Goal: Communication & Community: Answer question/provide support

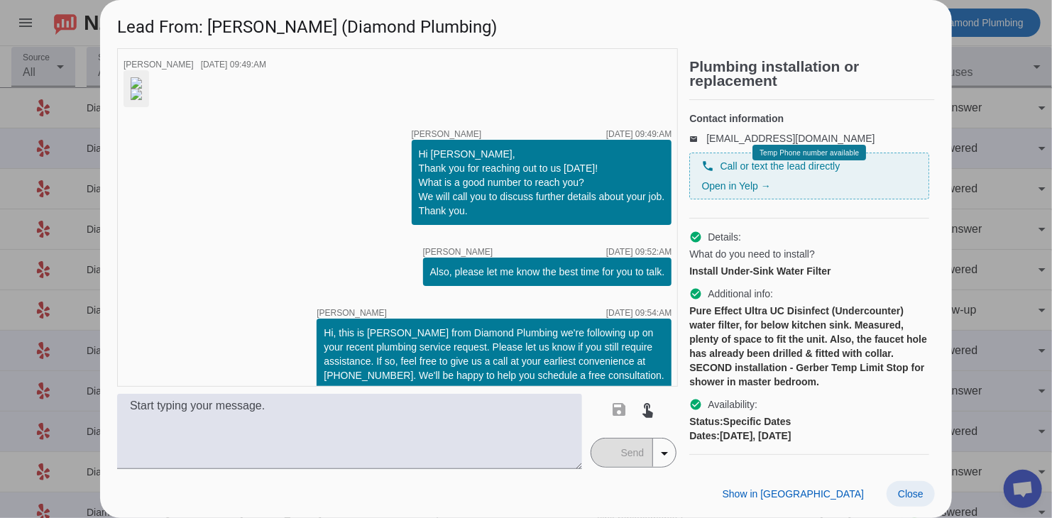
scroll to position [124, 0]
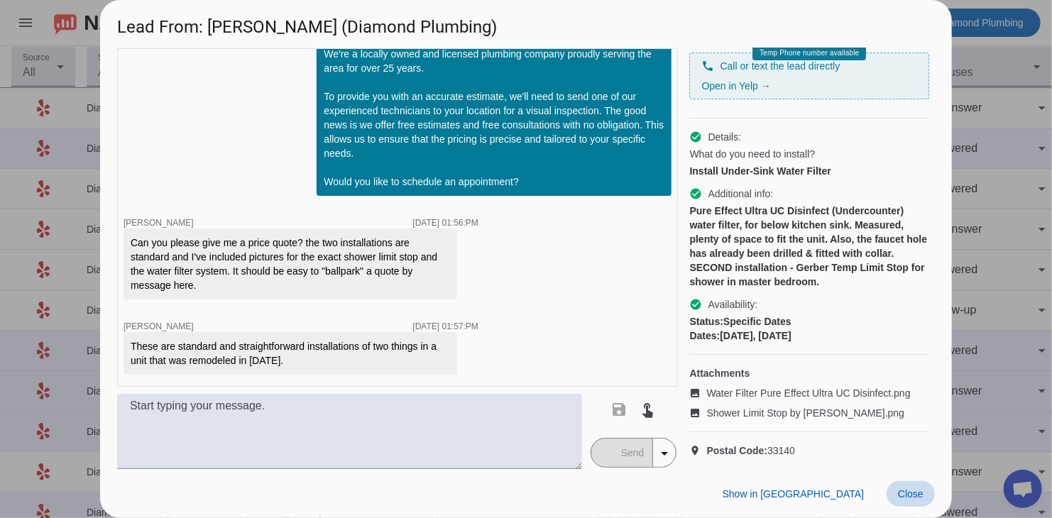
click at [902, 493] on span "Close" at bounding box center [911, 494] width 26 height 11
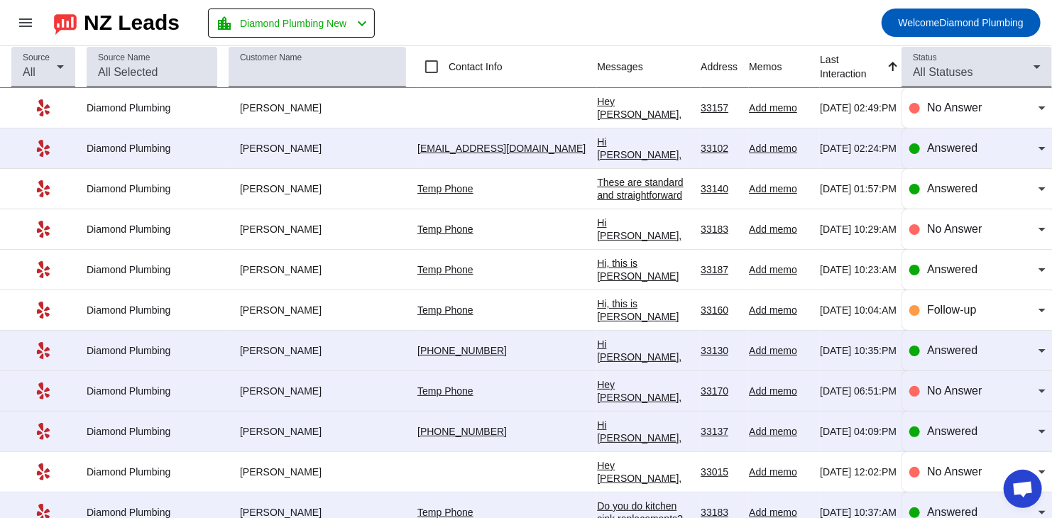
click at [597, 149] on div "Hi [PERSON_NAME], Thank you for providing your information! We'll get back to y…" at bounding box center [643, 187] width 92 height 102
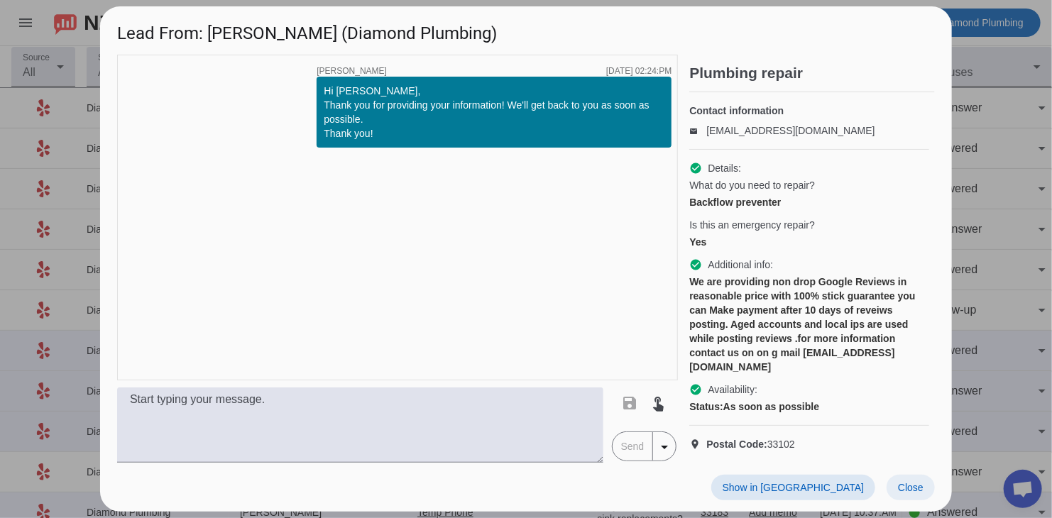
click at [889, 479] on span at bounding box center [911, 488] width 48 height 26
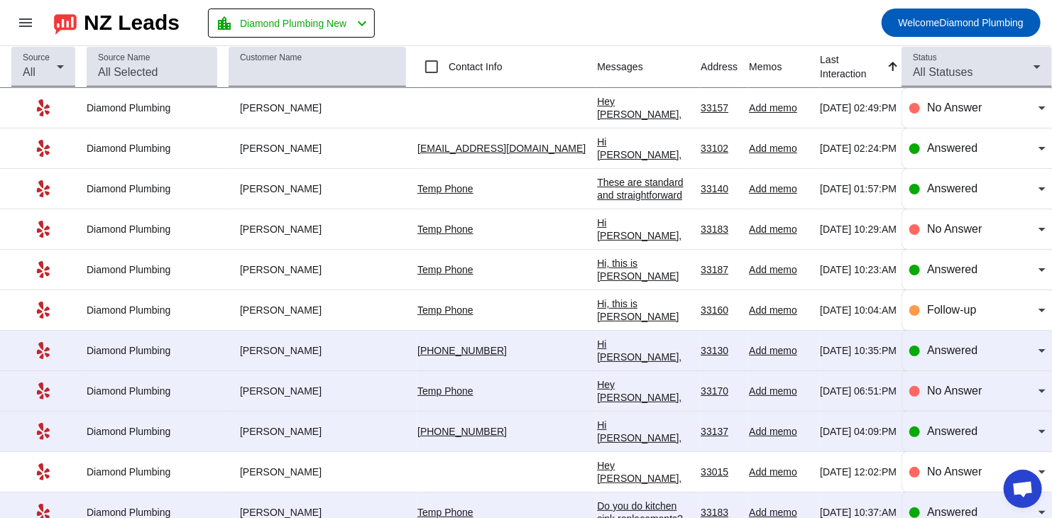
click at [597, 350] on div "Hi [PERSON_NAME], Thank you for providing your information! We'll get back to y…" at bounding box center [643, 389] width 92 height 102
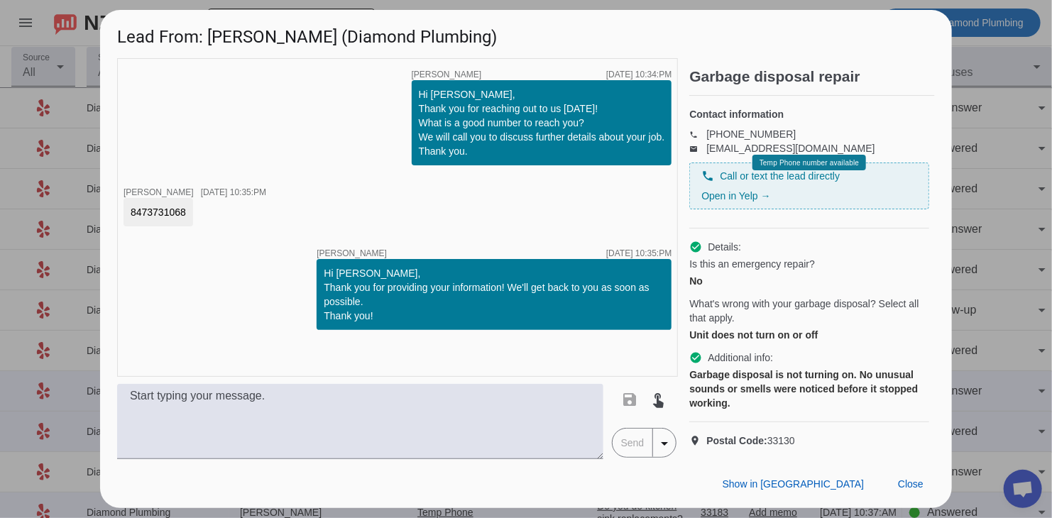
drag, startPoint x: 187, startPoint y: 204, endPoint x: 124, endPoint y: 204, distance: 62.5
click at [124, 204] on div "8473731068" at bounding box center [159, 212] width 70 height 28
copy div "8473731068"
drag, startPoint x: 689, startPoint y: 333, endPoint x: 839, endPoint y: 332, distance: 149.8
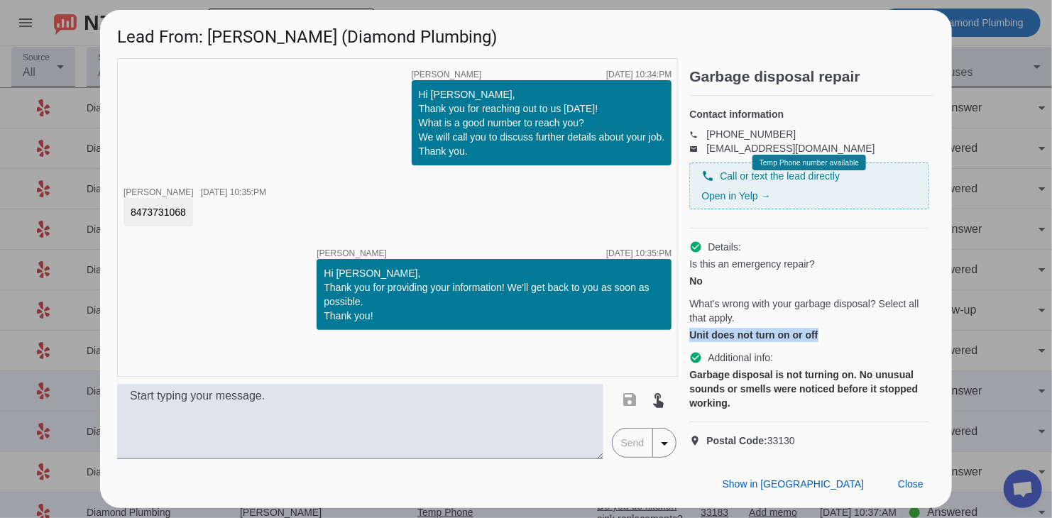
click at [834, 332] on div "timer close [PERSON_NAME] [DATE] 10:34:PM Hi [PERSON_NAME], Thank you for reach…" at bounding box center [526, 258] width 818 height 401
copy div "Unit does not turn on or off"
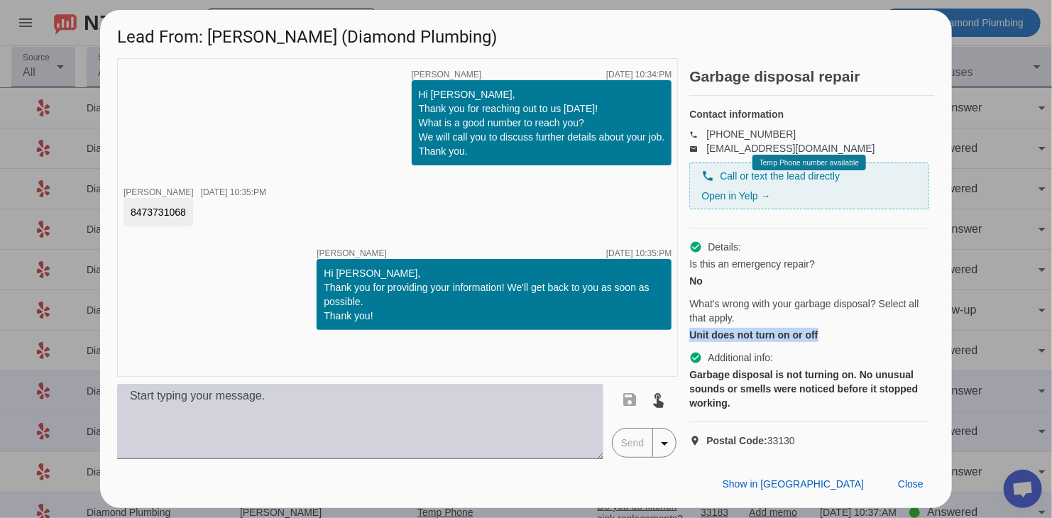
click at [457, 425] on textarea at bounding box center [360, 421] width 486 height 75
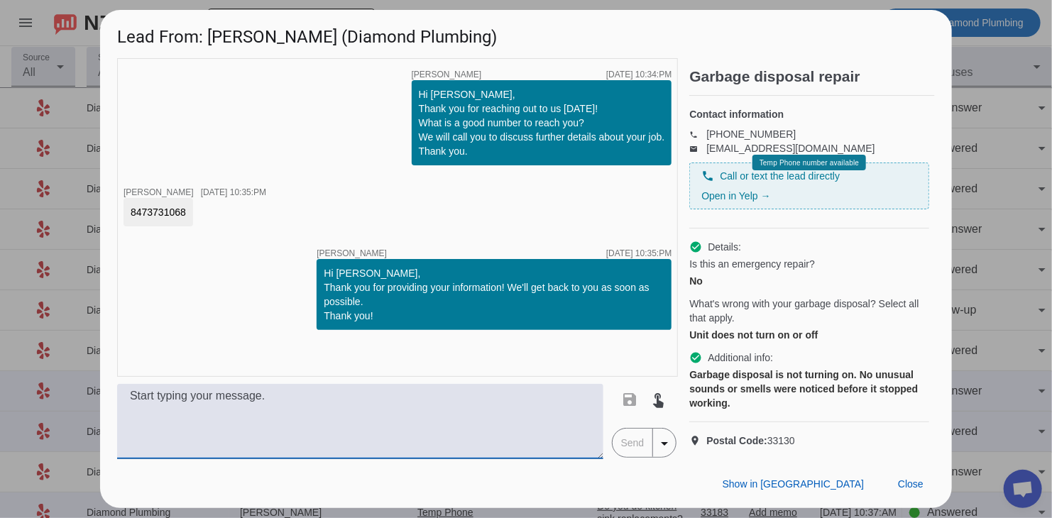
paste textarea "Hi, this is [PERSON_NAME] from Diamond Plumbing we’re following up on your rece…"
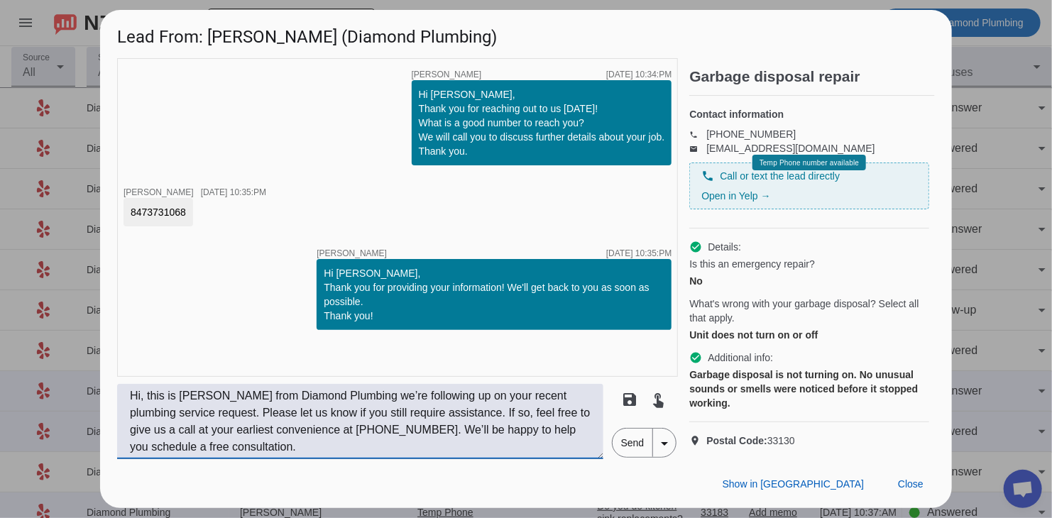
type textarea "Hi, this is [PERSON_NAME] from Diamond Plumbing we’re following up on your rece…"
click at [631, 455] on span "Send" at bounding box center [633, 443] width 40 height 28
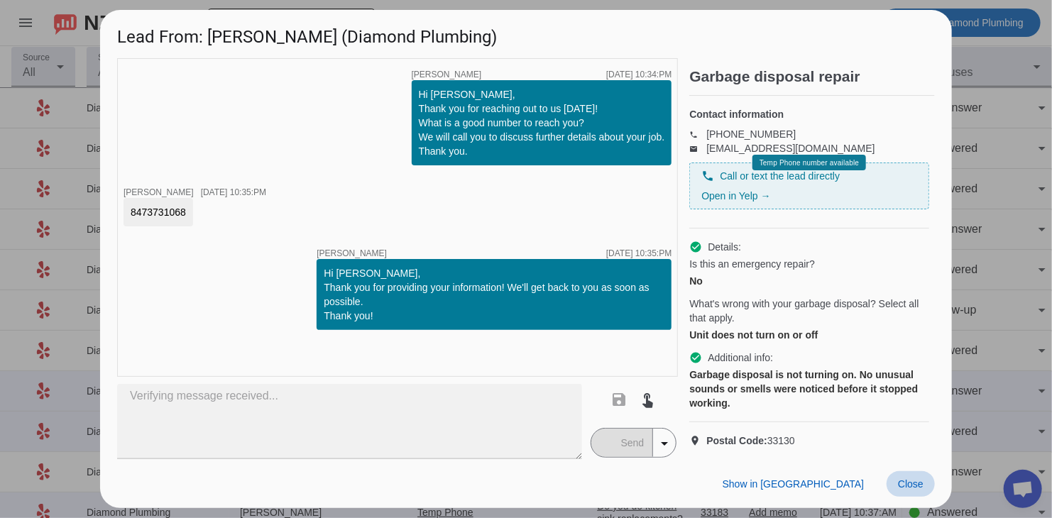
click at [905, 488] on span at bounding box center [911, 484] width 48 height 26
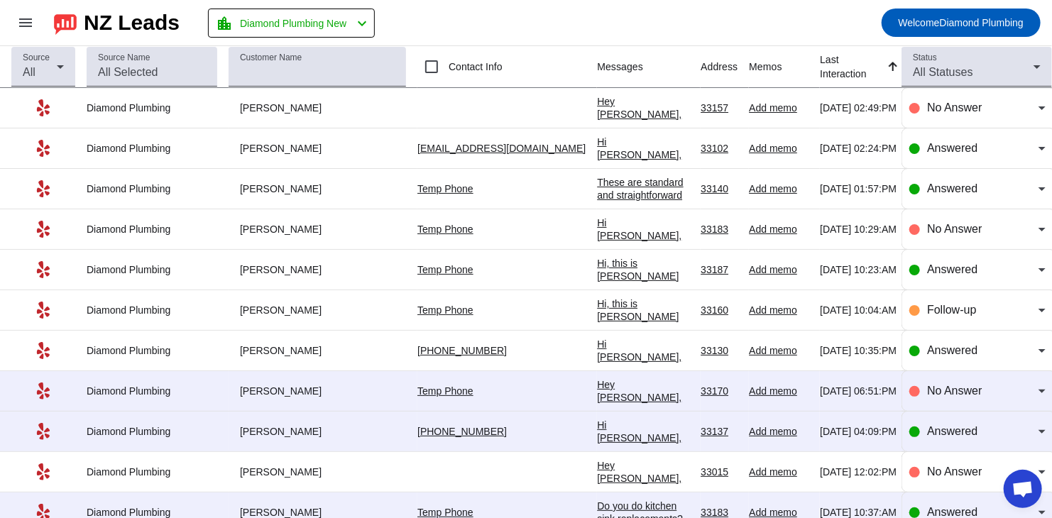
click at [597, 383] on div "Hey [PERSON_NAME], just checking in to see if you still need help with your pro…" at bounding box center [643, 448] width 92 height 141
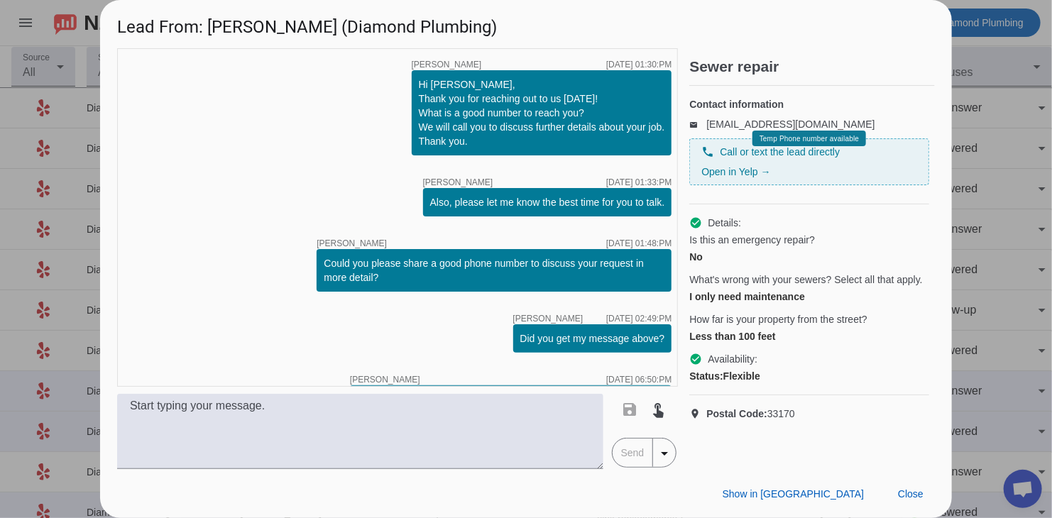
scroll to position [156, 0]
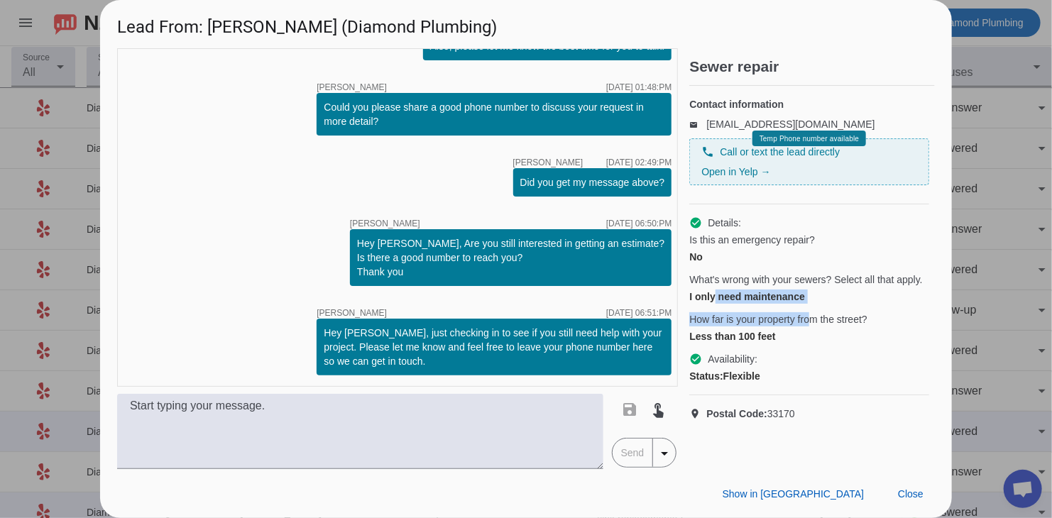
drag, startPoint x: 715, startPoint y: 310, endPoint x: 811, endPoint y: 322, distance: 96.6
click at [811, 322] on div "Is this an emergency repair? No What's wrong with your sewers? Select all that …" at bounding box center [809, 288] width 240 height 111
click at [756, 344] on div "Less than 100 feet" at bounding box center [809, 336] width 240 height 14
click at [900, 489] on span "Close" at bounding box center [911, 494] width 26 height 11
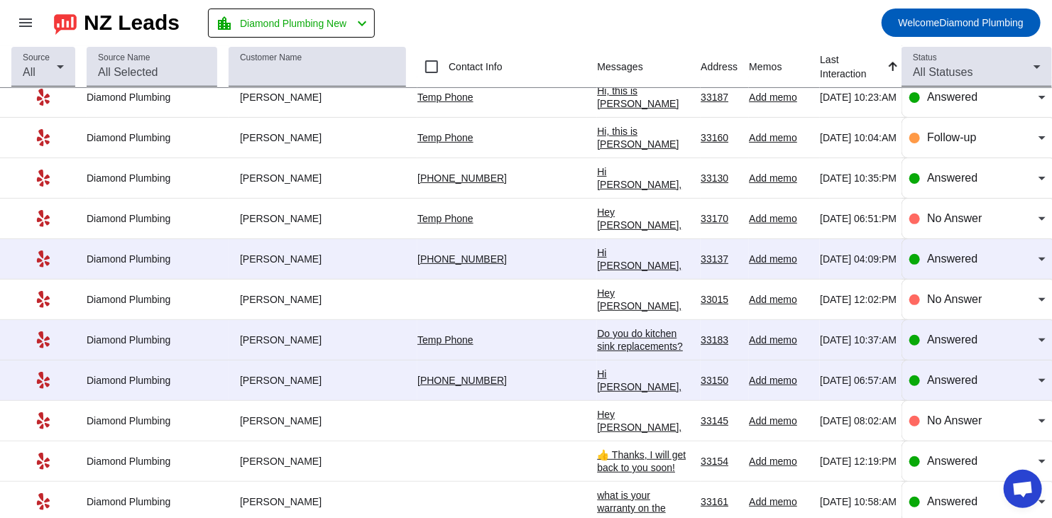
scroll to position [213, 0]
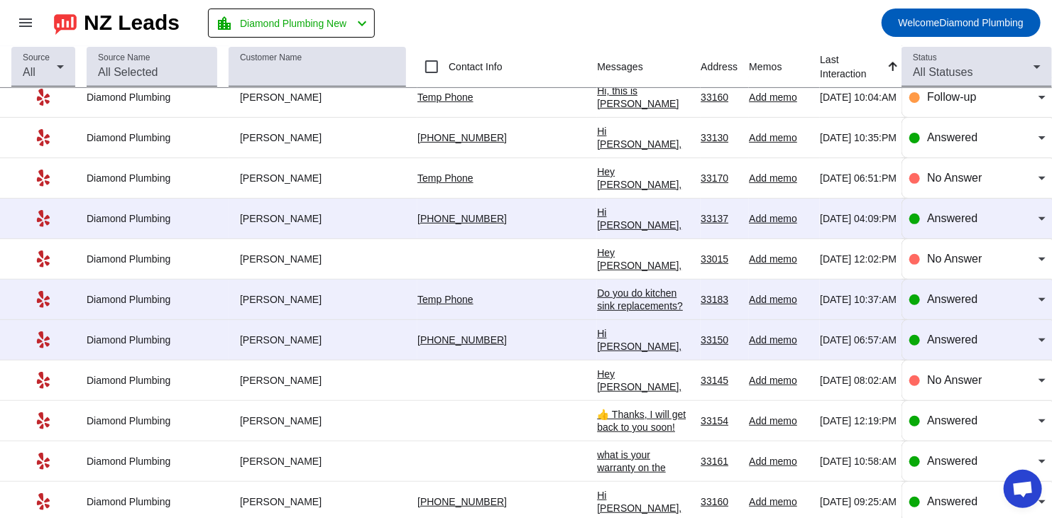
click at [597, 213] on div "Hi [PERSON_NAME], Thank you for providing your information! We'll get back to y…" at bounding box center [643, 257] width 92 height 102
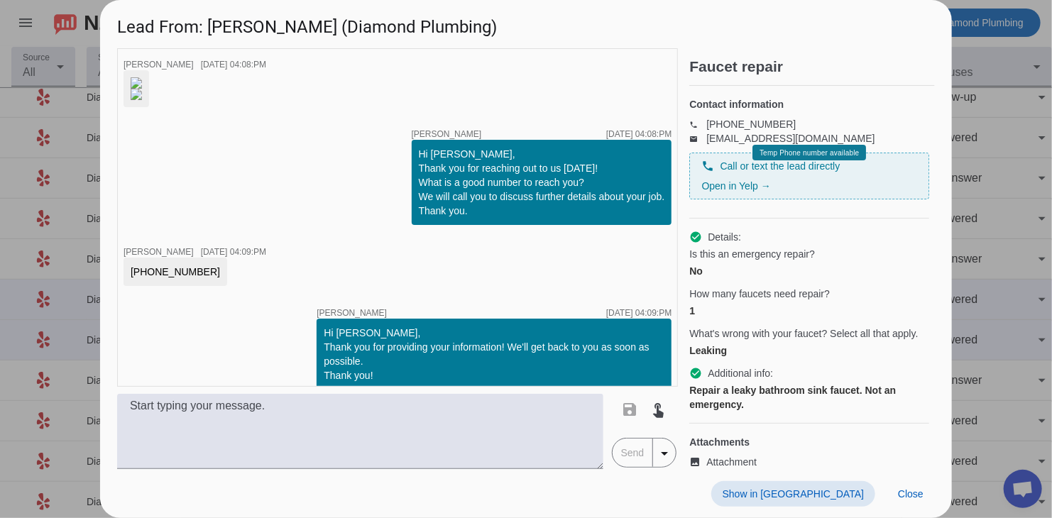
scroll to position [219, 0]
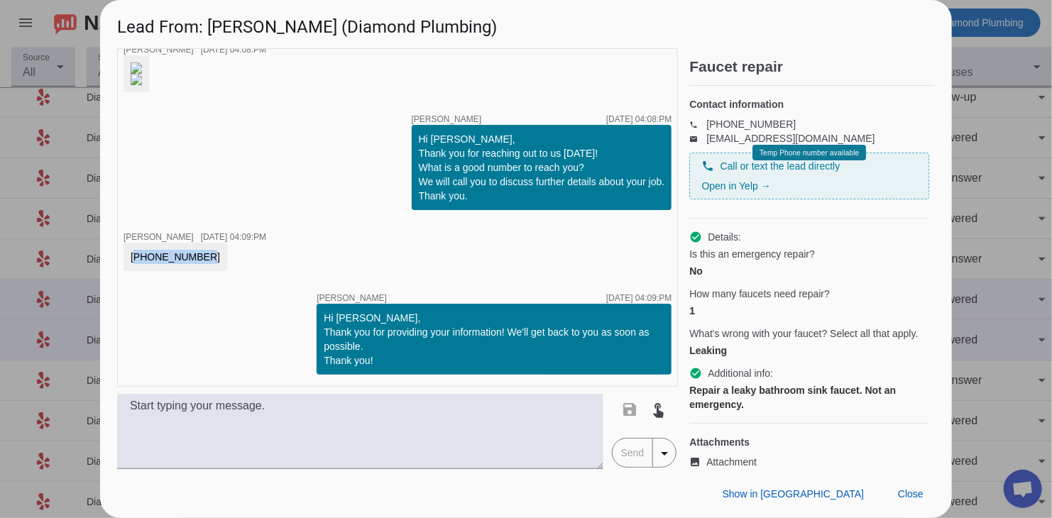
drag, startPoint x: 193, startPoint y: 258, endPoint x: 133, endPoint y: 258, distance: 60.4
click at [133, 258] on div "[PHONE_NUMBER]" at bounding box center [176, 257] width 104 height 28
copy div "[PHONE_NUMBER]"
click at [142, 85] on img at bounding box center [136, 79] width 11 height 11
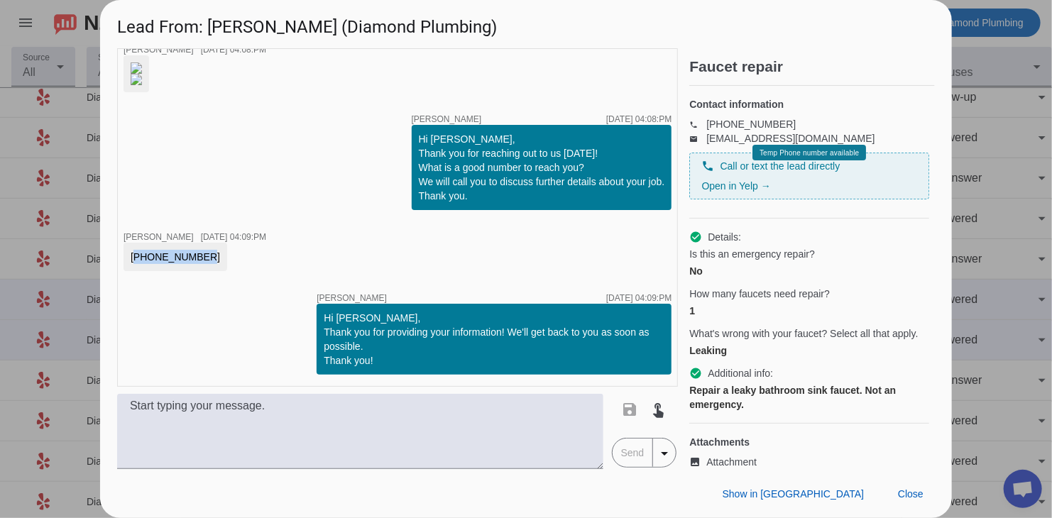
click at [142, 74] on img at bounding box center [136, 67] width 11 height 11
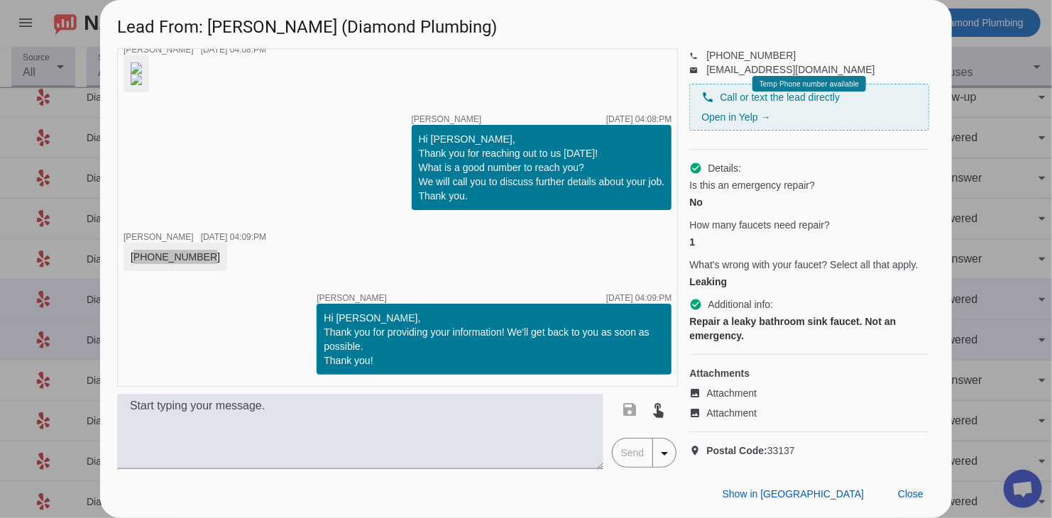
scroll to position [219, 0]
click at [911, 494] on span "Close" at bounding box center [911, 494] width 26 height 11
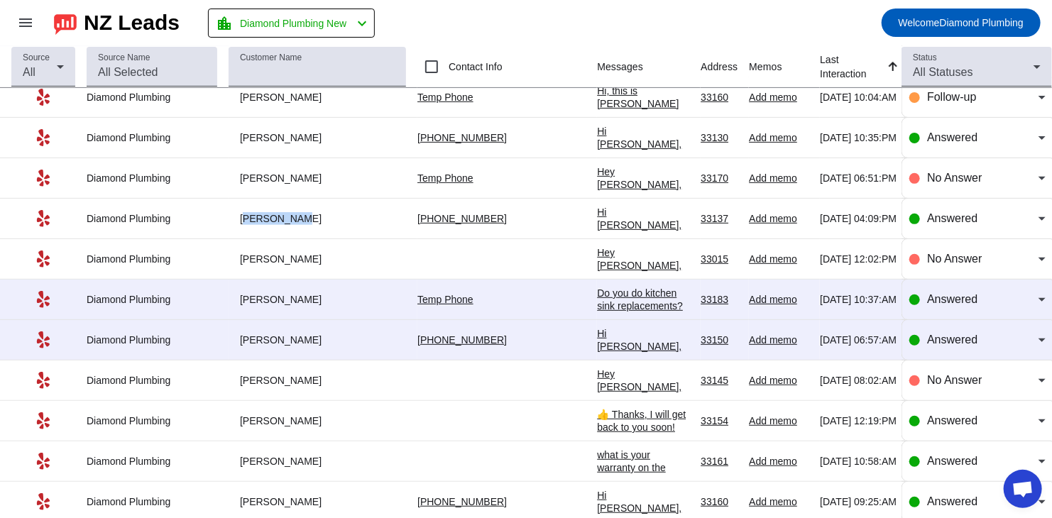
drag, startPoint x: 283, startPoint y: 220, endPoint x: 234, endPoint y: 222, distance: 49.0
click at [234, 222] on div "[PERSON_NAME]" at bounding box center [318, 218] width 178 height 13
copy div "[PERSON_NAME]"
click at [597, 334] on div "Hi [PERSON_NAME], Thank you for providing your information! We'll get back to y…" at bounding box center [643, 378] width 92 height 102
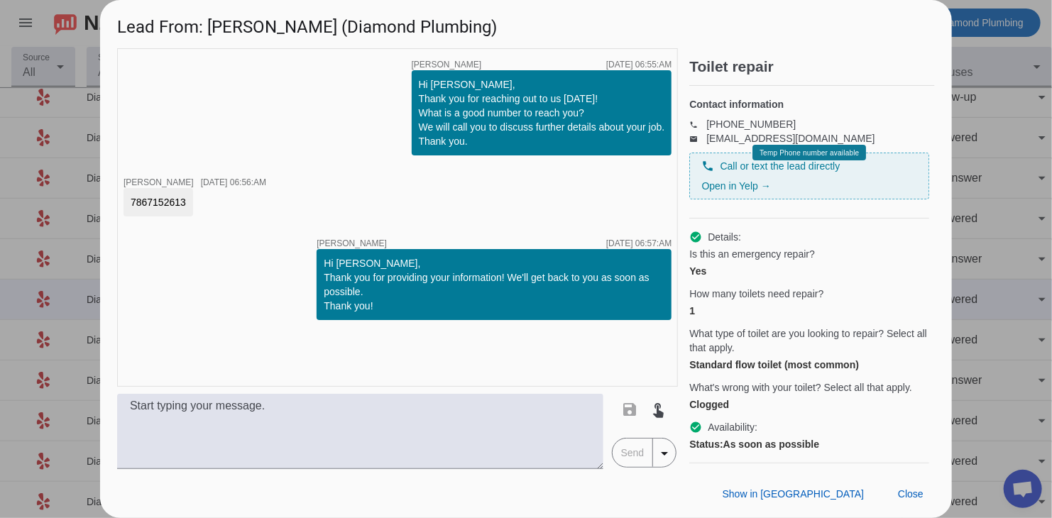
drag, startPoint x: 189, startPoint y: 204, endPoint x: 117, endPoint y: 200, distance: 71.8
click at [117, 200] on div "timer close [PERSON_NAME] [DATE] 06:55:AM Hi [PERSON_NAME], Thank you for reach…" at bounding box center [397, 217] width 561 height 339
copy div "7867152613"
drag, startPoint x: 209, startPoint y: 25, endPoint x: 249, endPoint y: 24, distance: 39.8
click at [249, 24] on h1 "Lead From: [PERSON_NAME] (Diamond Plumbing)" at bounding box center [526, 24] width 852 height 48
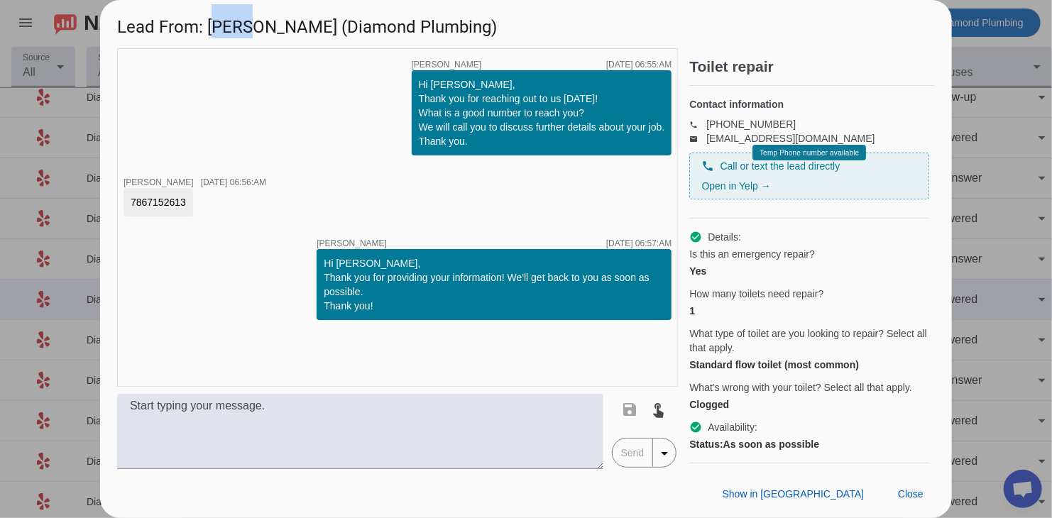
copy h1 "[PERSON_NAME]"
click at [895, 499] on span at bounding box center [911, 494] width 48 height 26
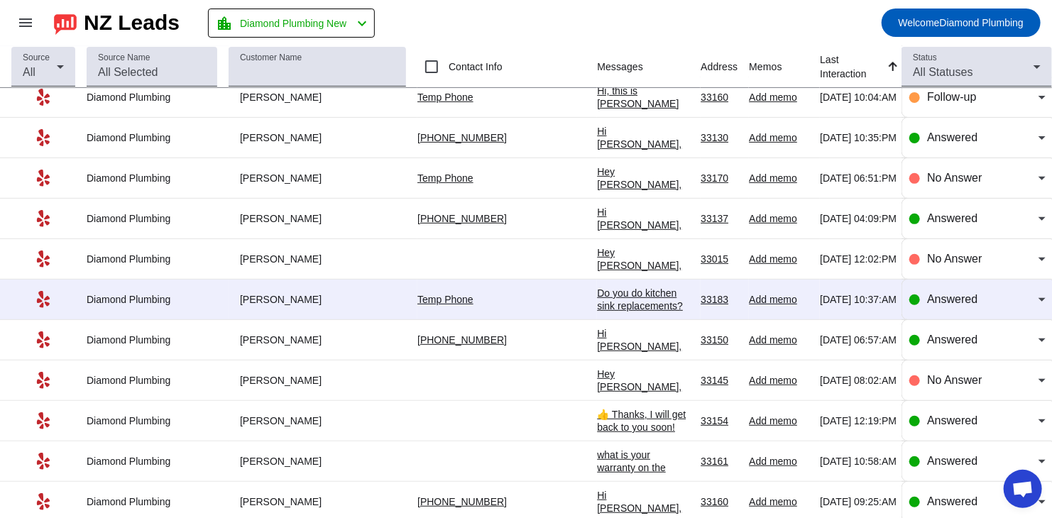
click at [597, 298] on div "Do you do kitchen sink replacements? If so what's a quote on a job like that. L…" at bounding box center [643, 344] width 92 height 115
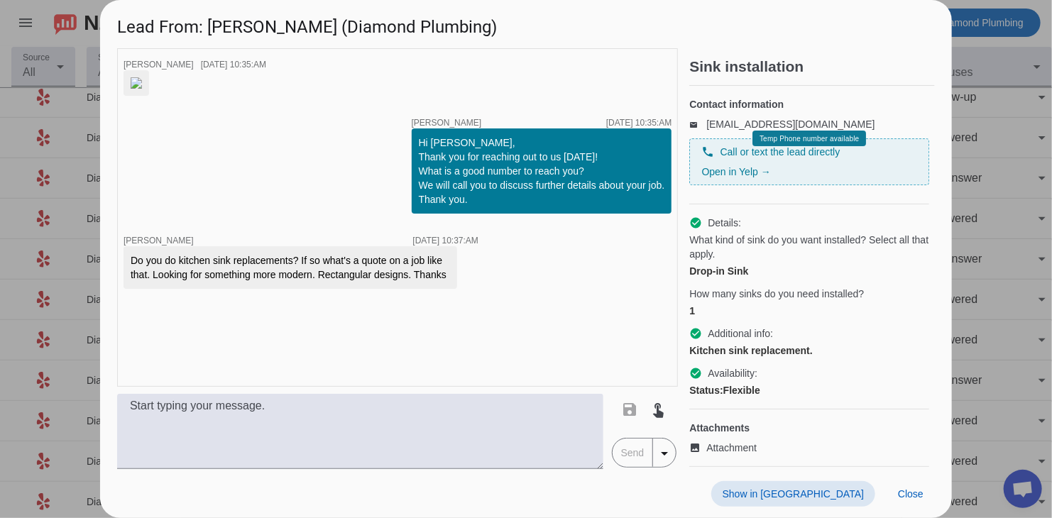
scroll to position [16, 0]
click at [901, 492] on span "Close" at bounding box center [911, 494] width 26 height 11
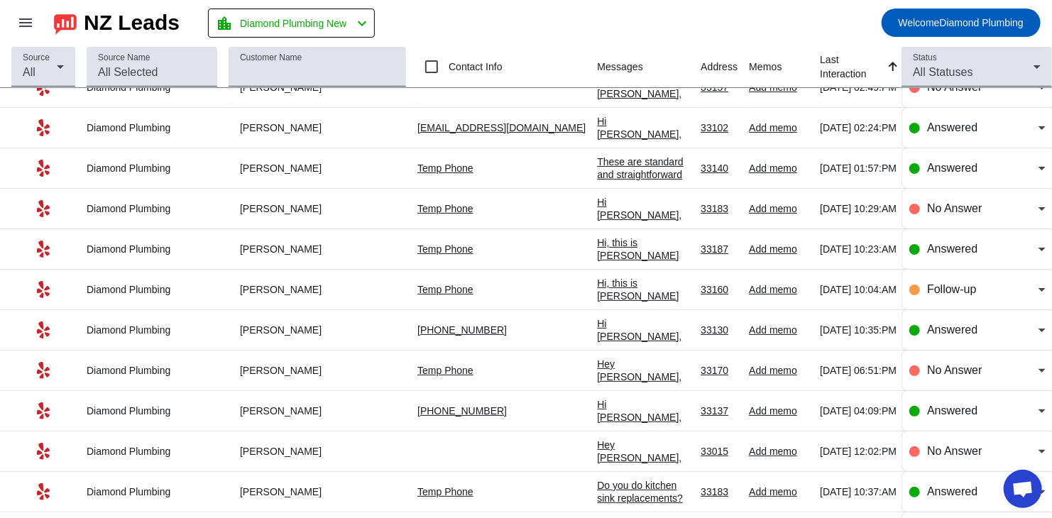
scroll to position [0, 0]
